Goal: Find specific page/section: Find specific page/section

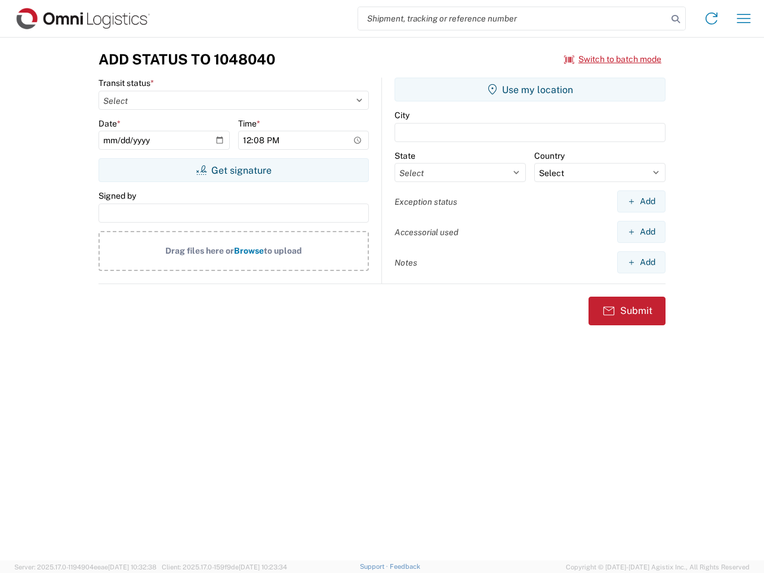
click at [513, 19] on input "search" at bounding box center [512, 18] width 309 height 23
click at [676, 19] on icon at bounding box center [675, 19] width 17 height 17
click at [711, 19] on icon at bounding box center [711, 18] width 19 height 19
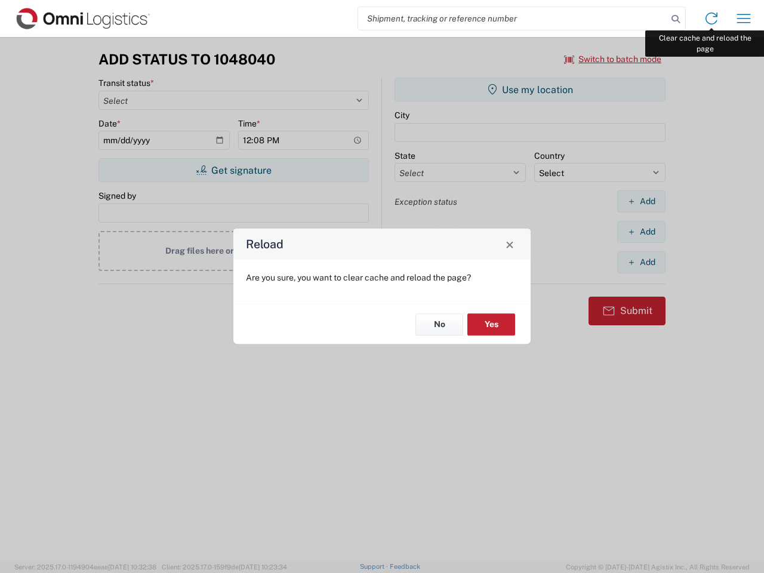
click at [744, 19] on div "Reload Are you sure, you want to clear cache and reload the page? No Yes" at bounding box center [382, 286] width 764 height 573
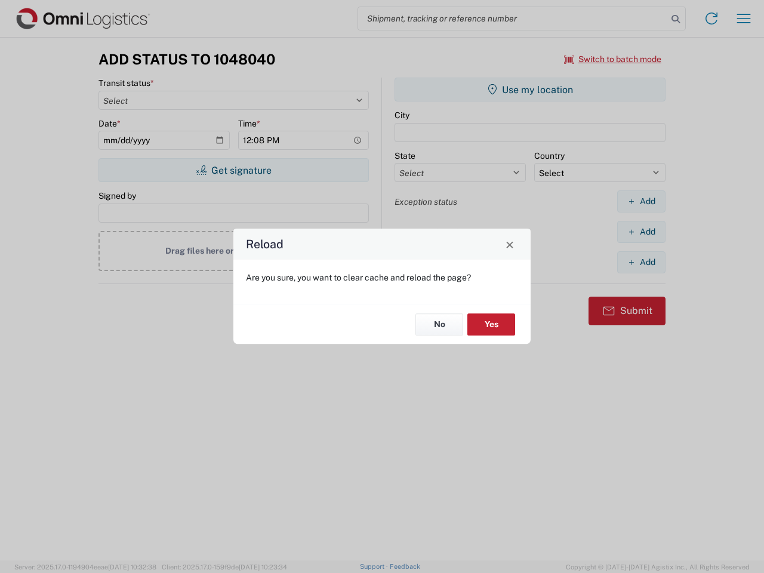
click at [613, 59] on div "Reload Are you sure, you want to clear cache and reload the page? No Yes" at bounding box center [382, 286] width 764 height 573
click at [233, 170] on div "Reload Are you sure, you want to clear cache and reload the page? No Yes" at bounding box center [382, 286] width 764 height 573
click at [530, 90] on div "Reload Are you sure, you want to clear cache and reload the page? No Yes" at bounding box center [382, 286] width 764 height 573
click at [641, 201] on div "Reload Are you sure, you want to clear cache and reload the page? No Yes" at bounding box center [382, 286] width 764 height 573
click at [641, 232] on div "Reload Are you sure, you want to clear cache and reload the page? No Yes" at bounding box center [382, 286] width 764 height 573
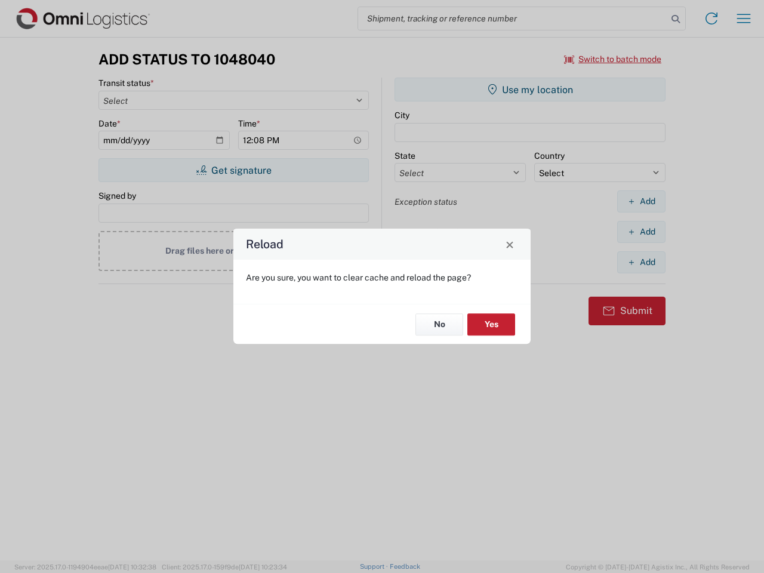
click at [641, 262] on div "Reload Are you sure, you want to clear cache and reload the page? No Yes" at bounding box center [382, 286] width 764 height 573
